Goal: Transaction & Acquisition: Purchase product/service

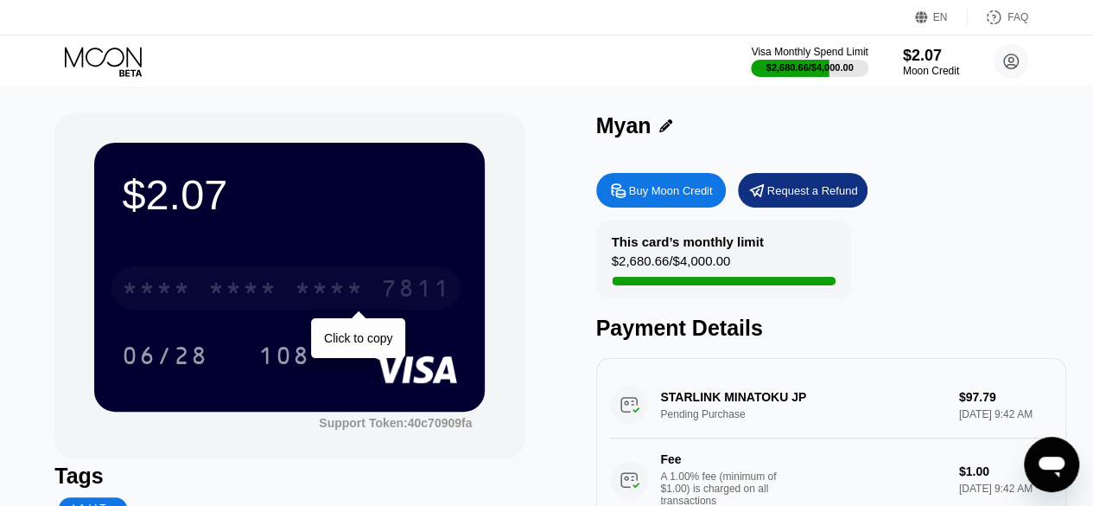
click at [359, 292] on div "* * * *" at bounding box center [329, 291] width 69 height 28
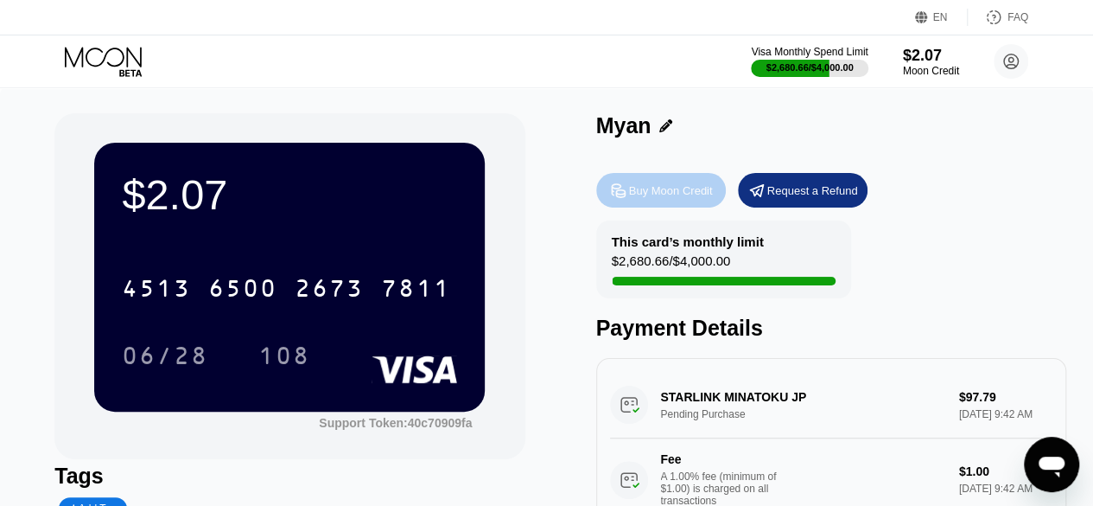
click at [659, 176] on div "Buy Moon Credit" at bounding box center [661, 190] width 130 height 35
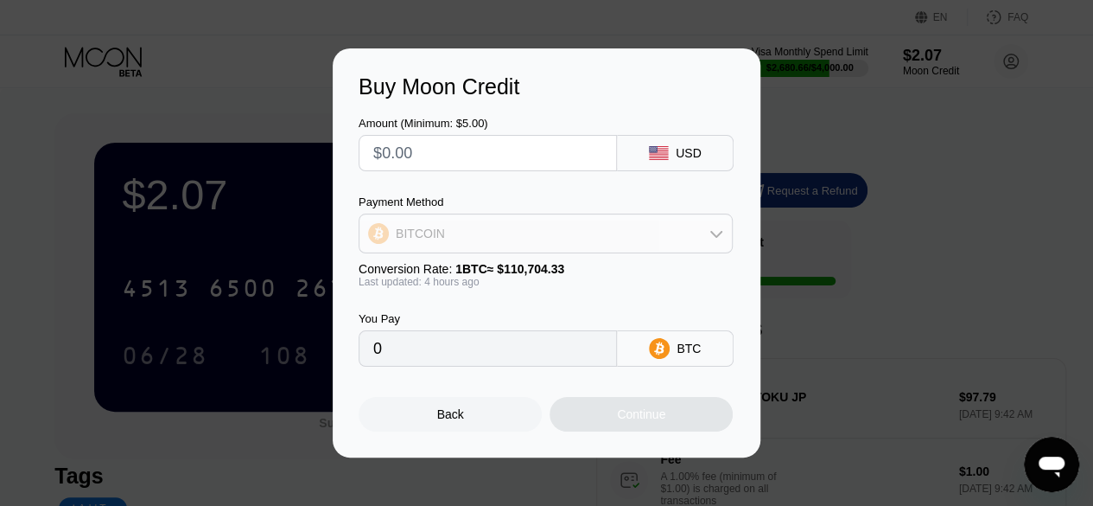
click at [615, 237] on div "BITCOIN" at bounding box center [546, 233] width 373 height 35
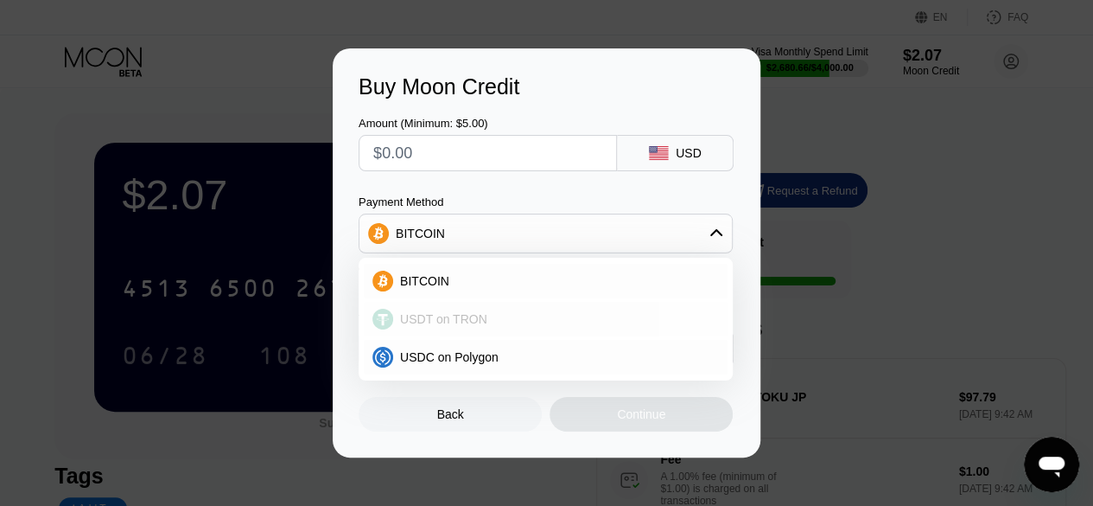
click at [568, 324] on div "USDT on TRON" at bounding box center [556, 319] width 326 height 14
type input "0.00"
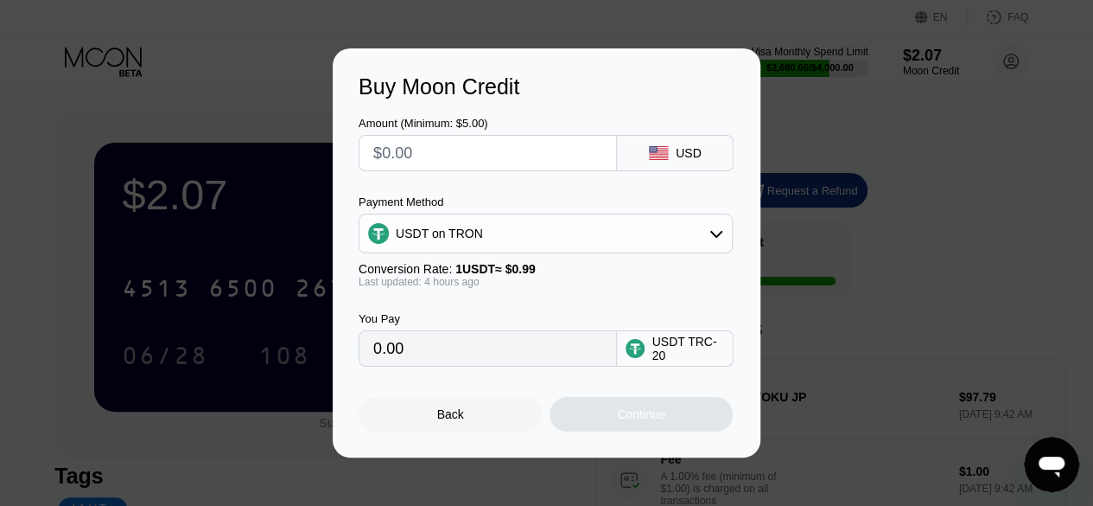
click at [499, 166] on input "text" at bounding box center [487, 153] width 229 height 35
type input "$1"
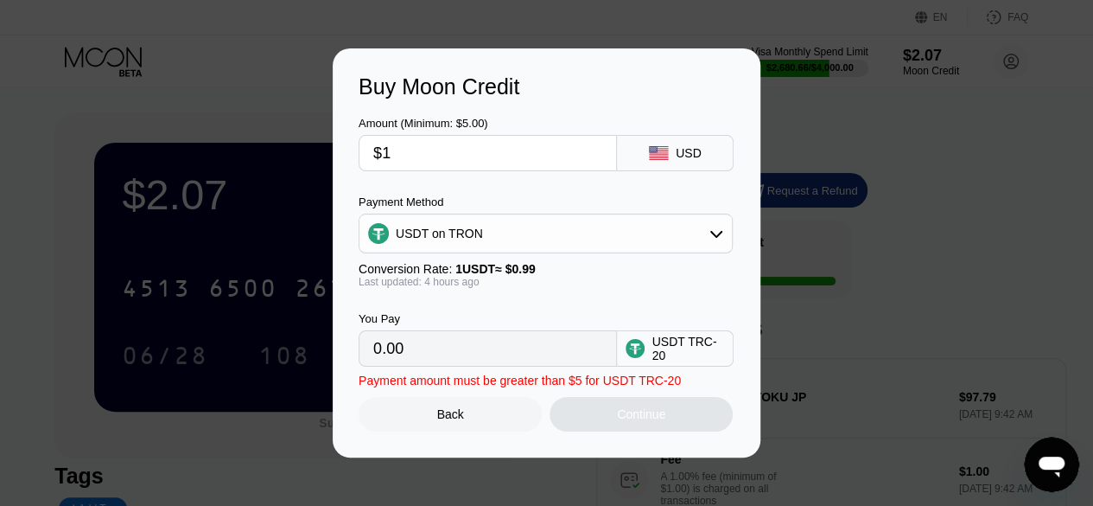
type input "1.01"
type input "$100"
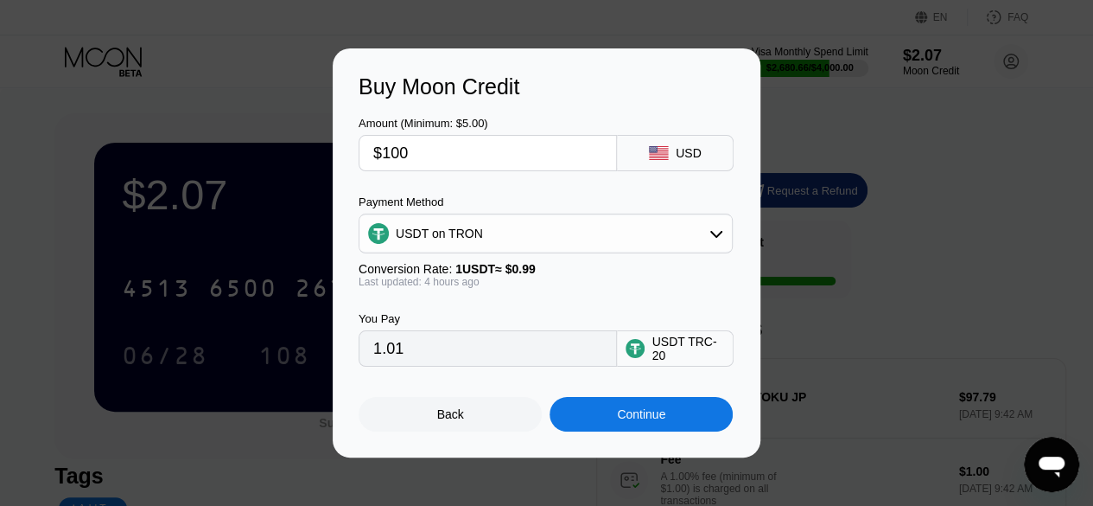
type input "101.01"
type input "$100"
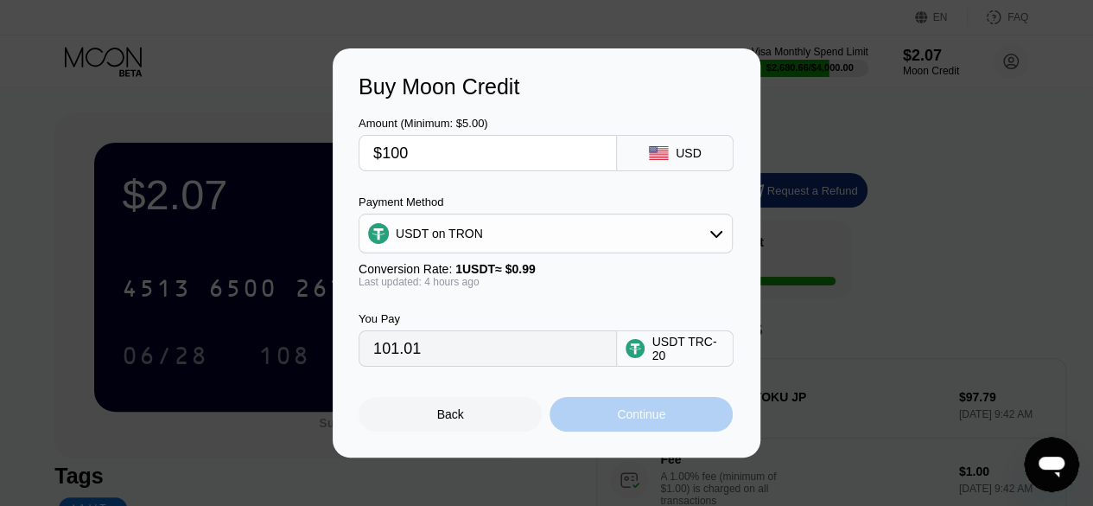
click at [602, 423] on div "Continue" at bounding box center [641, 414] width 183 height 35
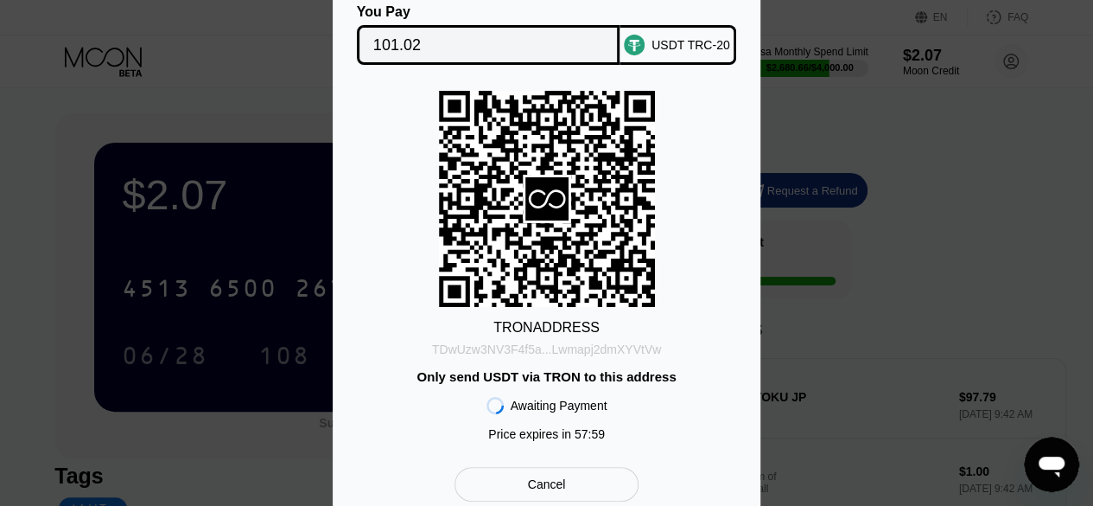
click at [655, 352] on div "TDwUzw3NV3F4f5a...Lwmapj2dmXYVtVw" at bounding box center [546, 349] width 229 height 14
click at [704, 288] on div "TRON ADDRESS TDwUzw3NV3F4f5a...Lwmapj2dmXYVtVw Only send USDT via TRON to this …" at bounding box center [547, 270] width 376 height 359
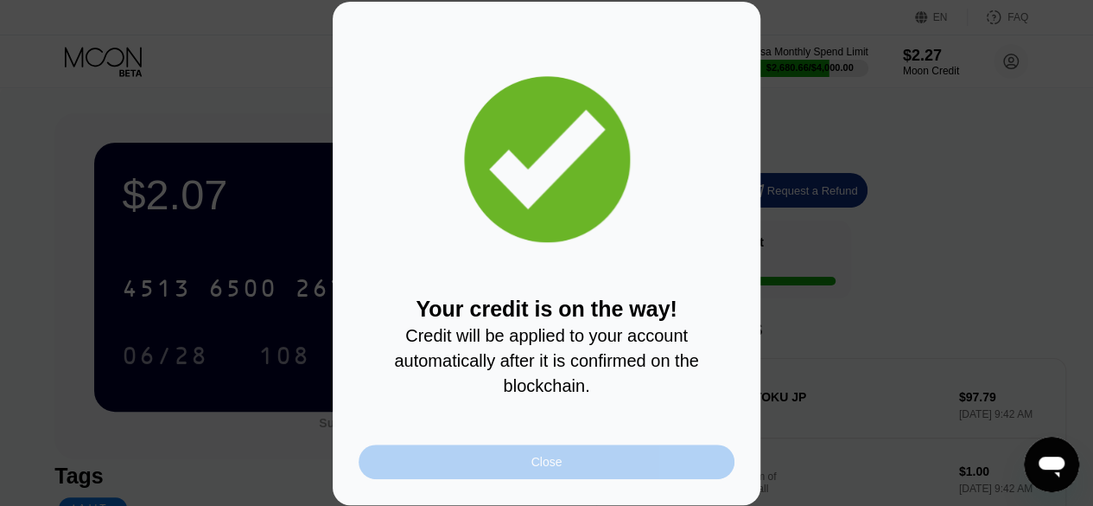
click at [692, 461] on div "Close" at bounding box center [547, 461] width 376 height 35
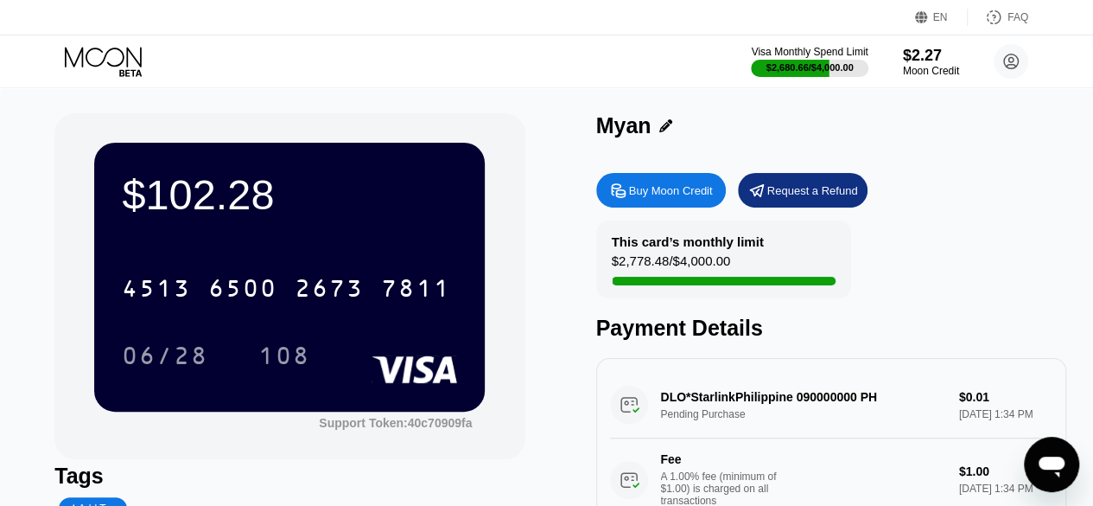
click at [266, 205] on div "$102.28" at bounding box center [289, 194] width 335 height 48
